Goal: Find specific page/section: Find specific page/section

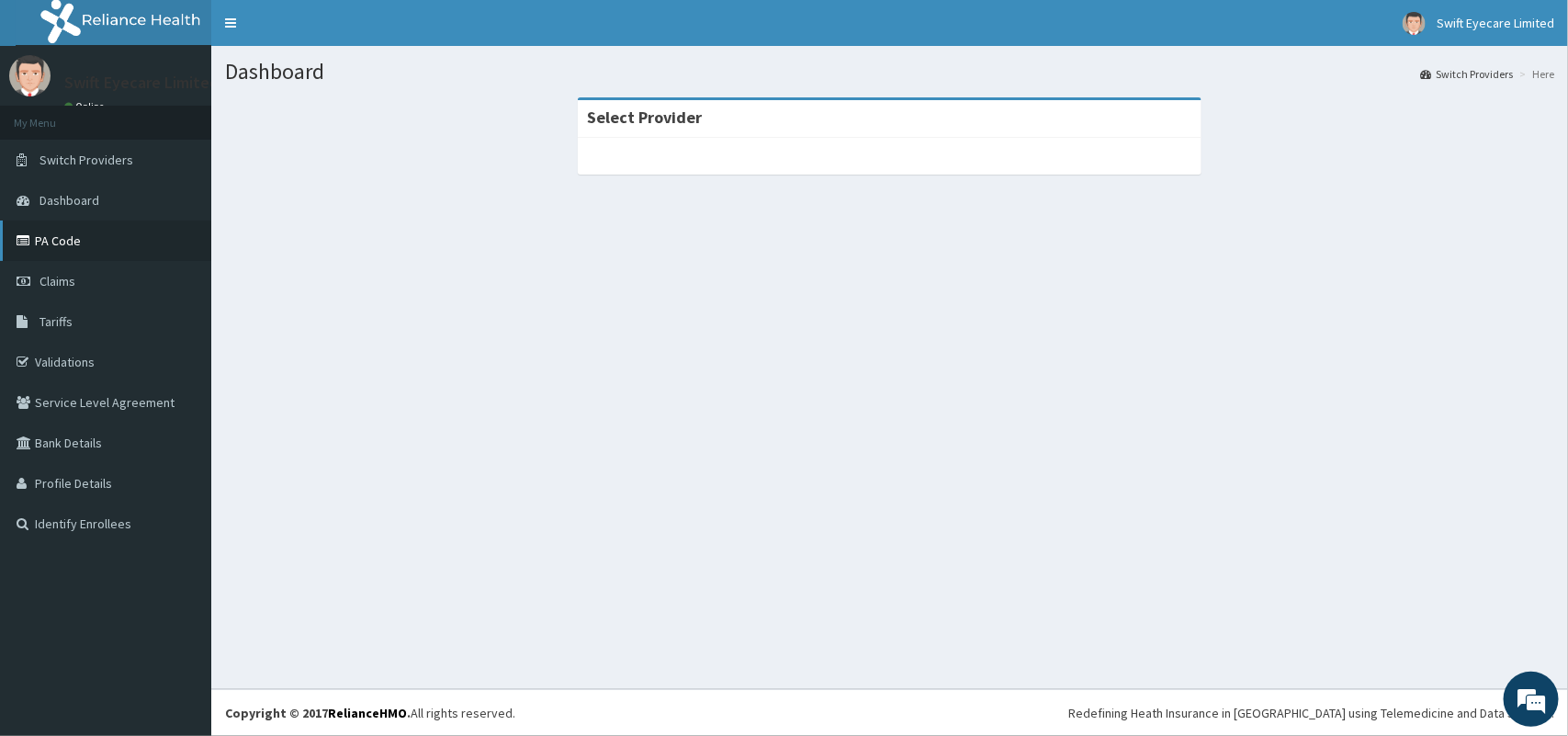
click at [136, 239] on link "PA Code" at bounding box center [105, 241] width 211 height 40
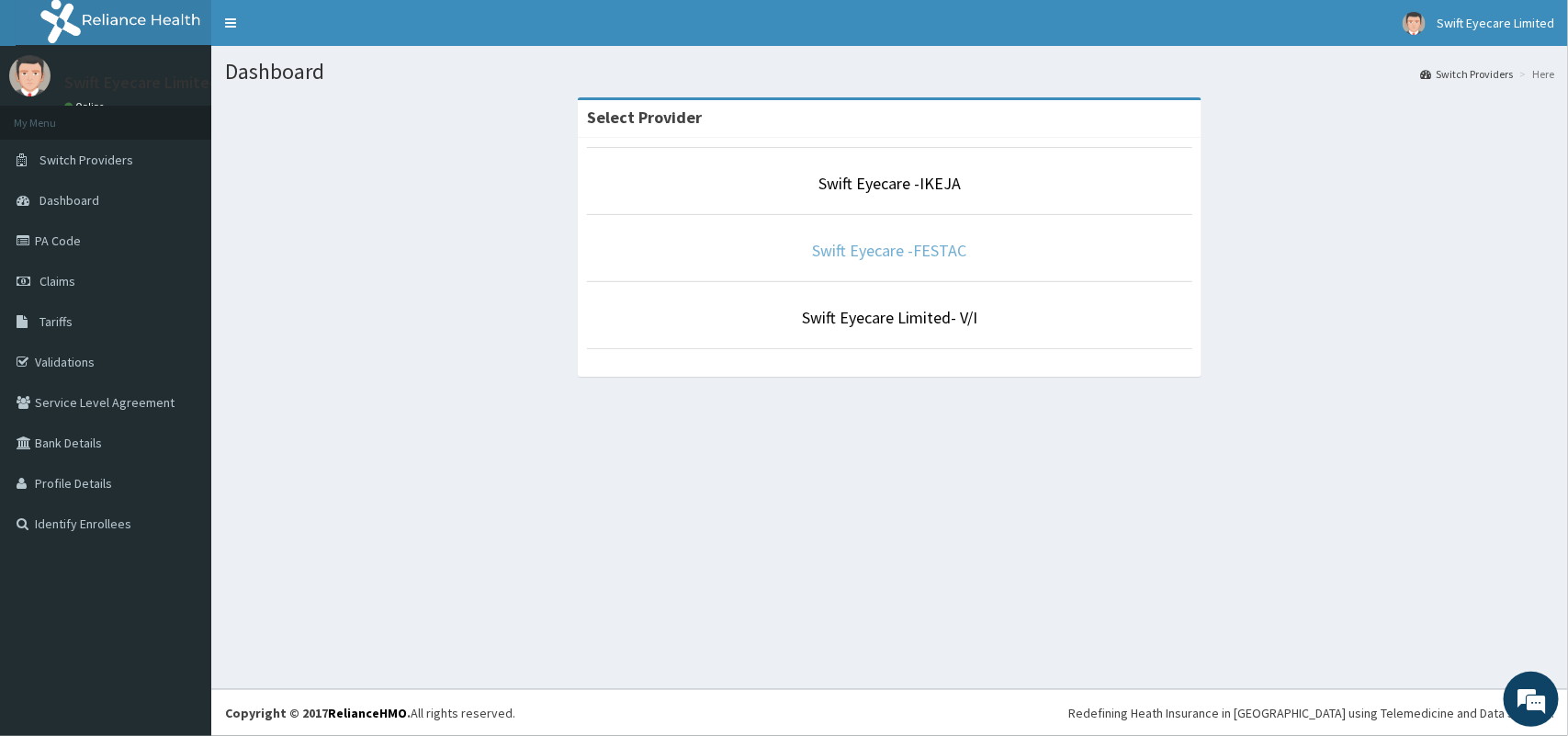
click at [916, 246] on link "Swift Eyecare -FESTAC" at bounding box center [890, 250] width 154 height 21
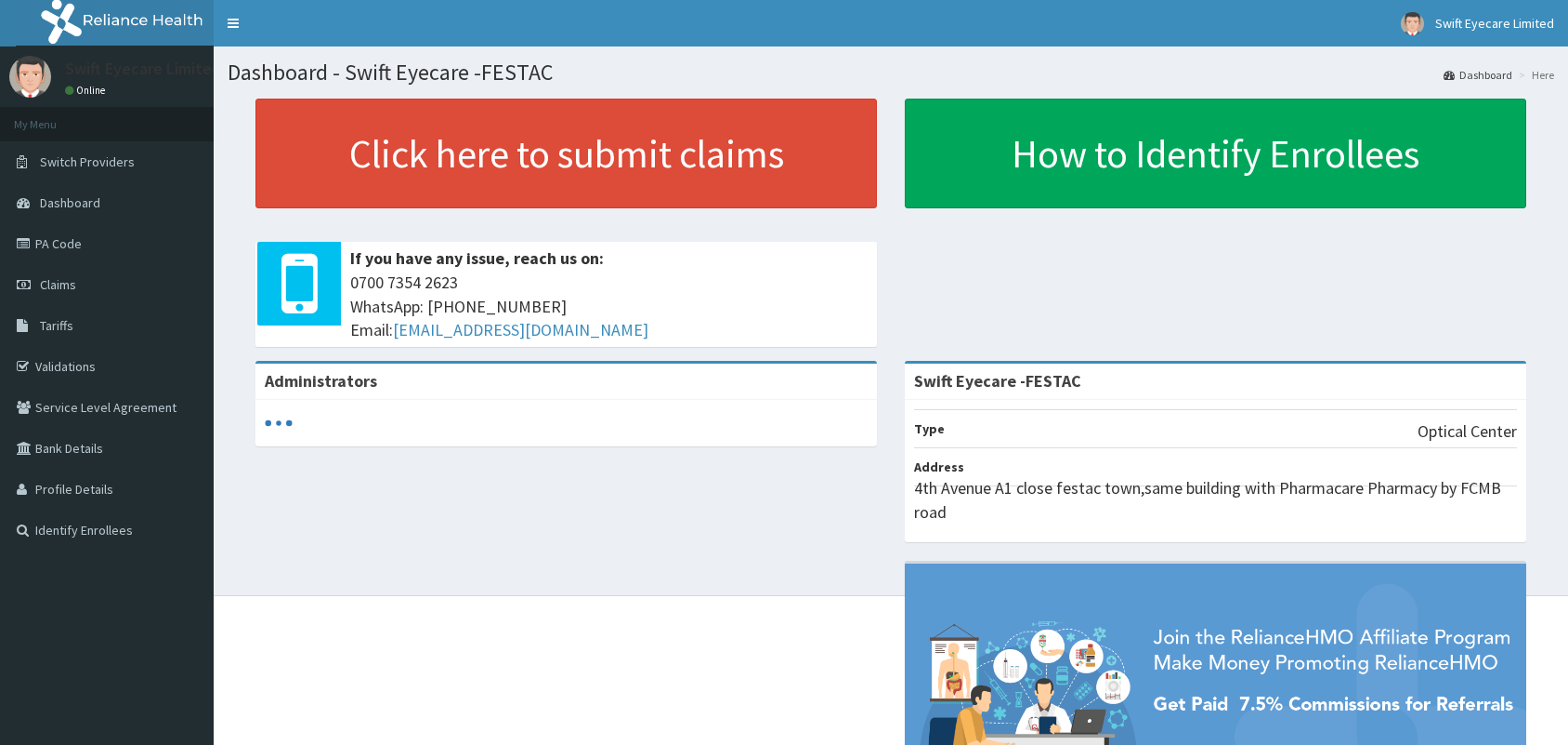
click at [65, 256] on link "PA Code" at bounding box center [106, 244] width 213 height 41
